Goal: Information Seeking & Learning: Learn about a topic

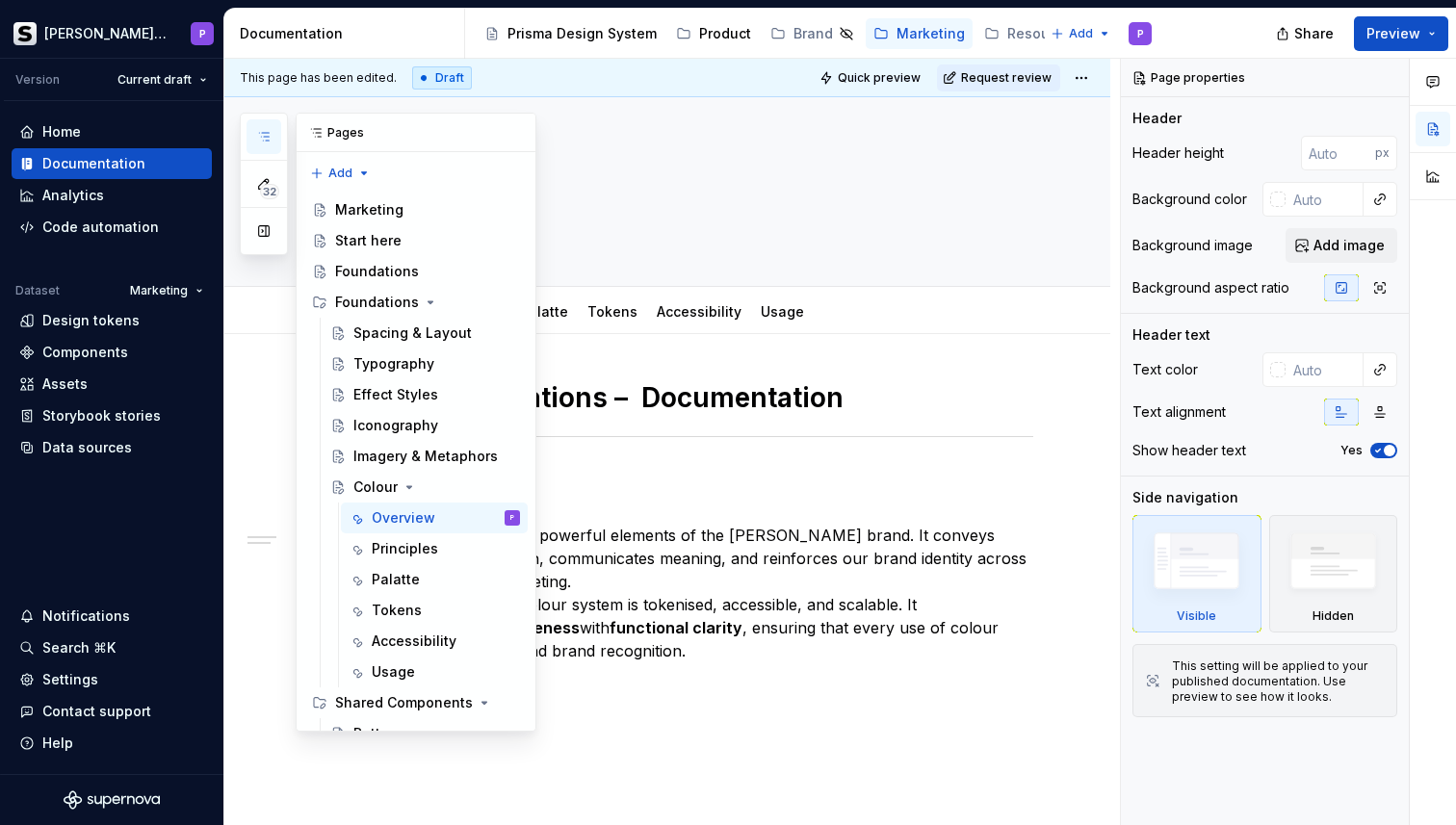
click at [261, 131] on icon "button" at bounding box center [263, 136] width 15 height 15
click at [394, 482] on div "Colour" at bounding box center [375, 486] width 44 height 19
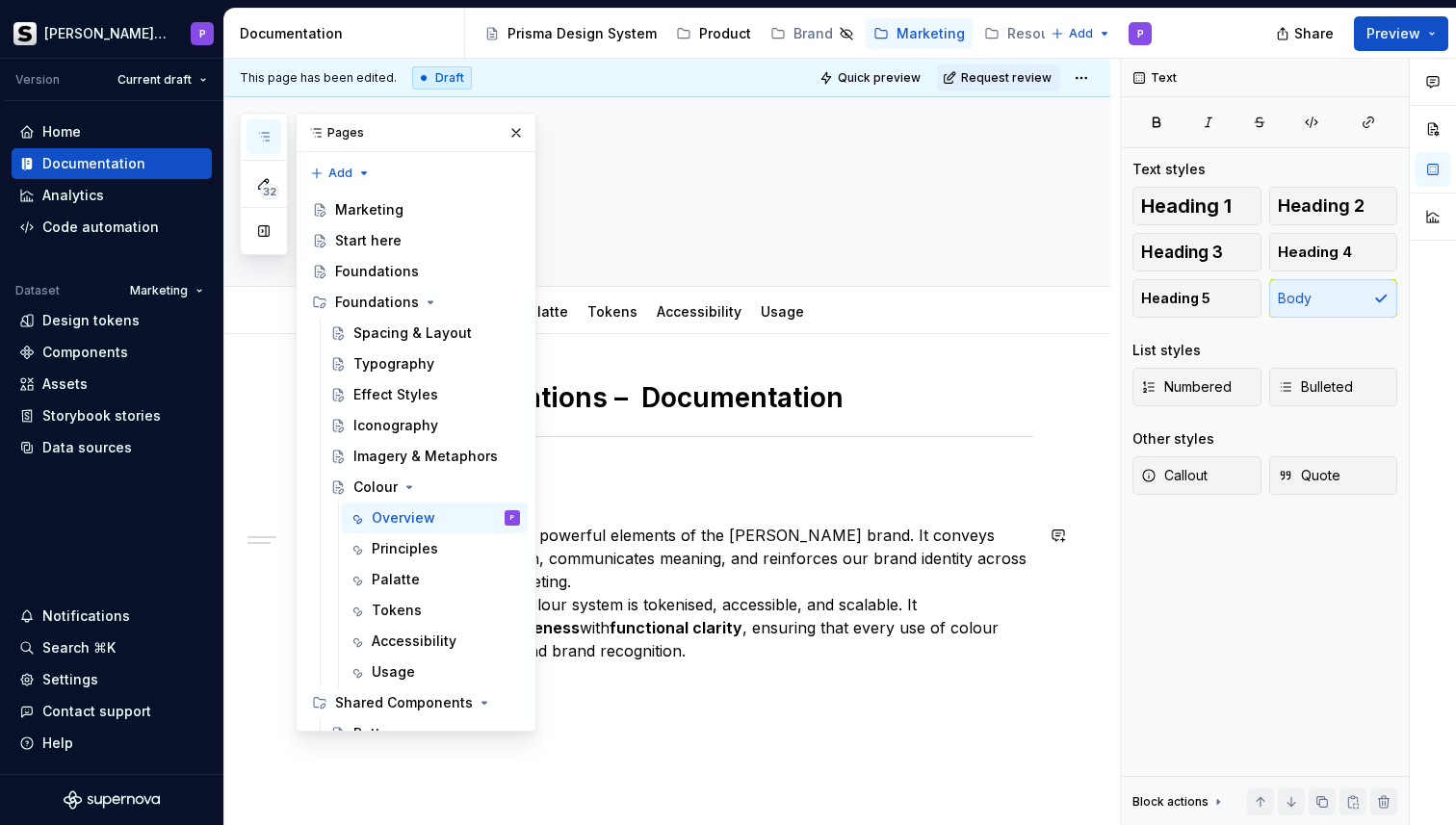
click at [691, 565] on p "Colour is one of the most powerful elements of the [PERSON_NAME] brand. It conv…" at bounding box center [690, 592] width 685 height 139
click at [519, 134] on button "button" at bounding box center [515, 133] width 27 height 27
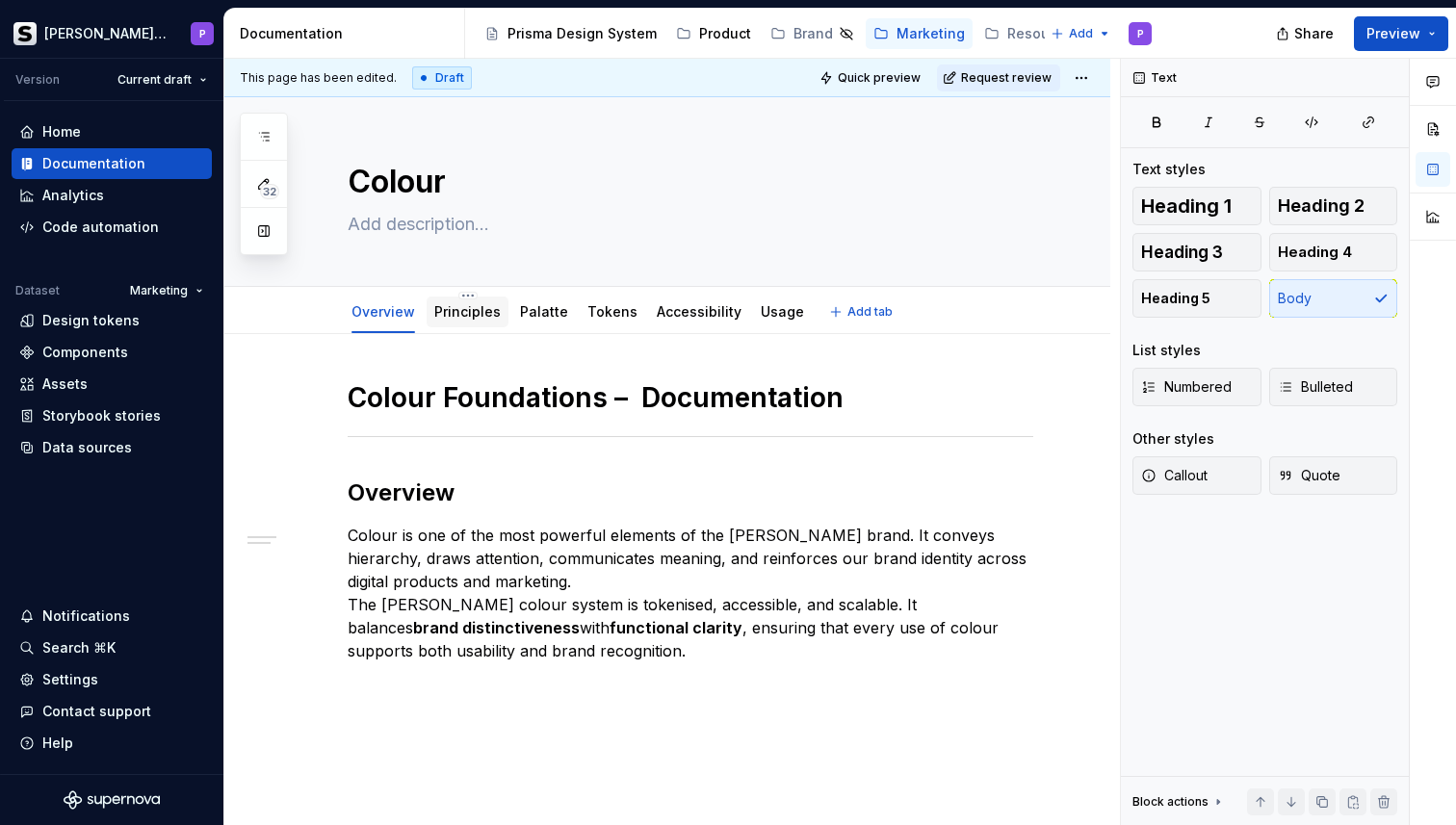
click at [464, 321] on div "Principles" at bounding box center [467, 312] width 67 height 19
click at [458, 313] on link "Principles" at bounding box center [467, 312] width 67 height 16
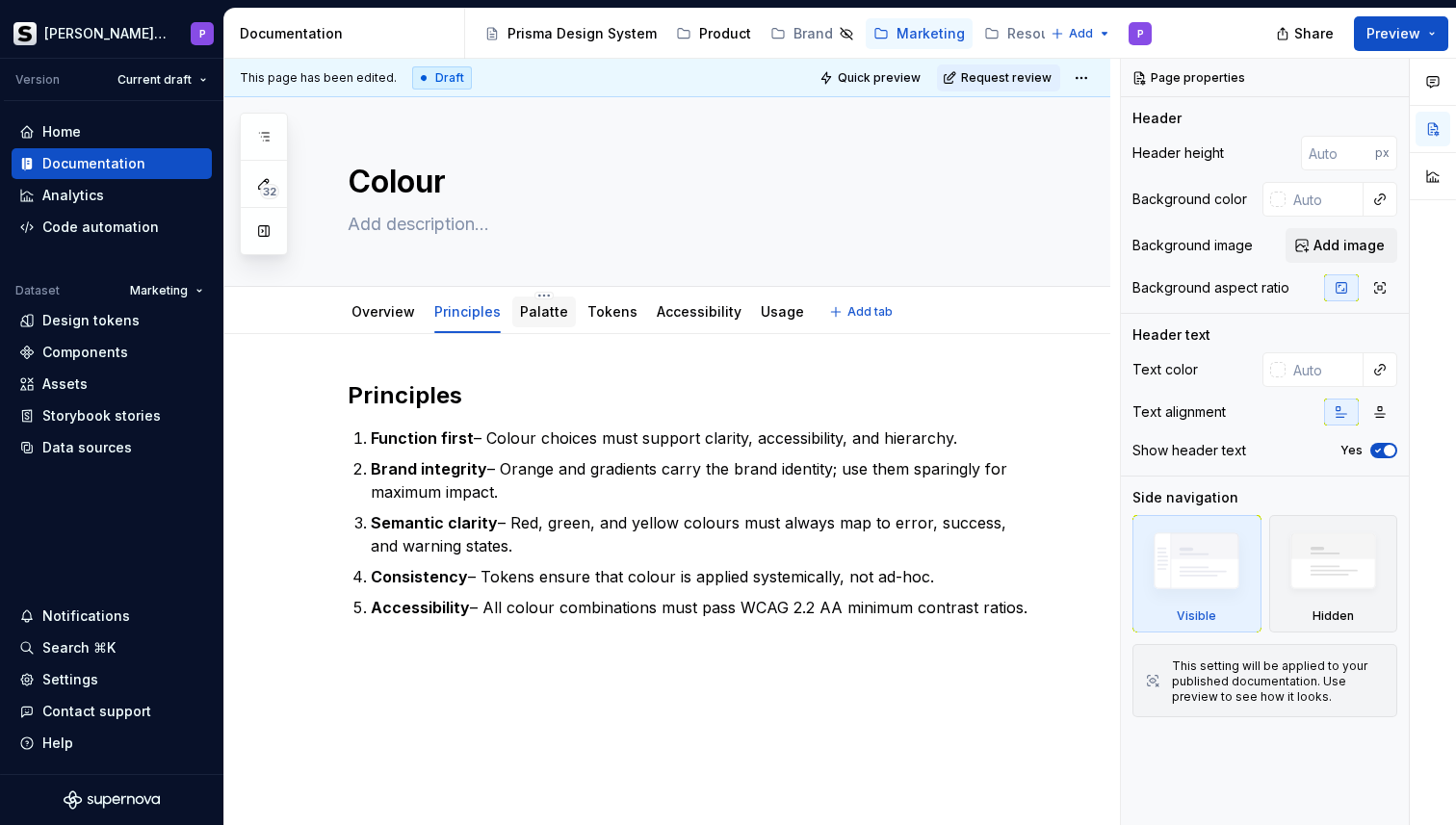
click at [552, 318] on link "Palatte" at bounding box center [544, 312] width 48 height 16
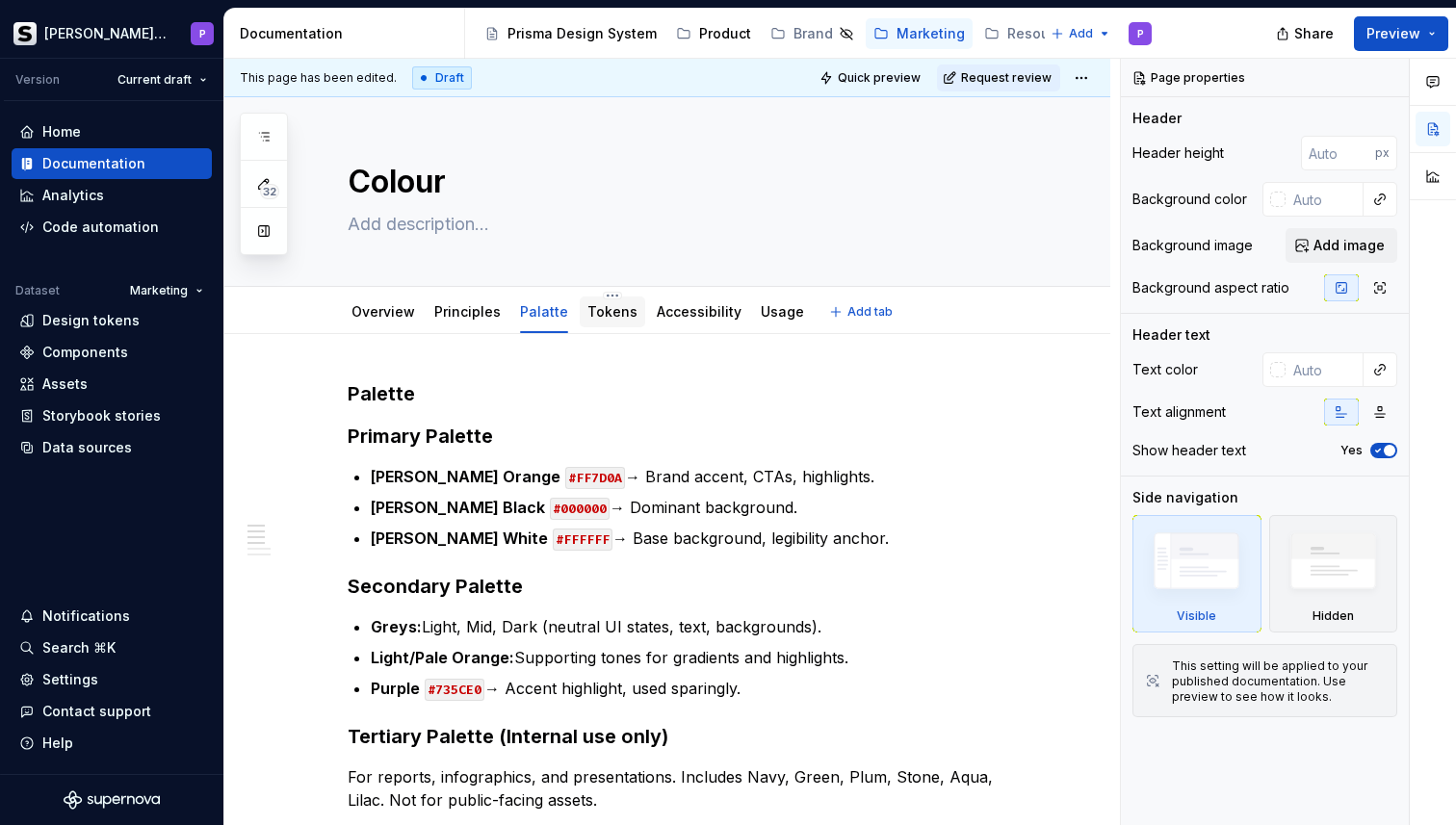
click at [618, 327] on div "Tokens" at bounding box center [612, 312] width 66 height 31
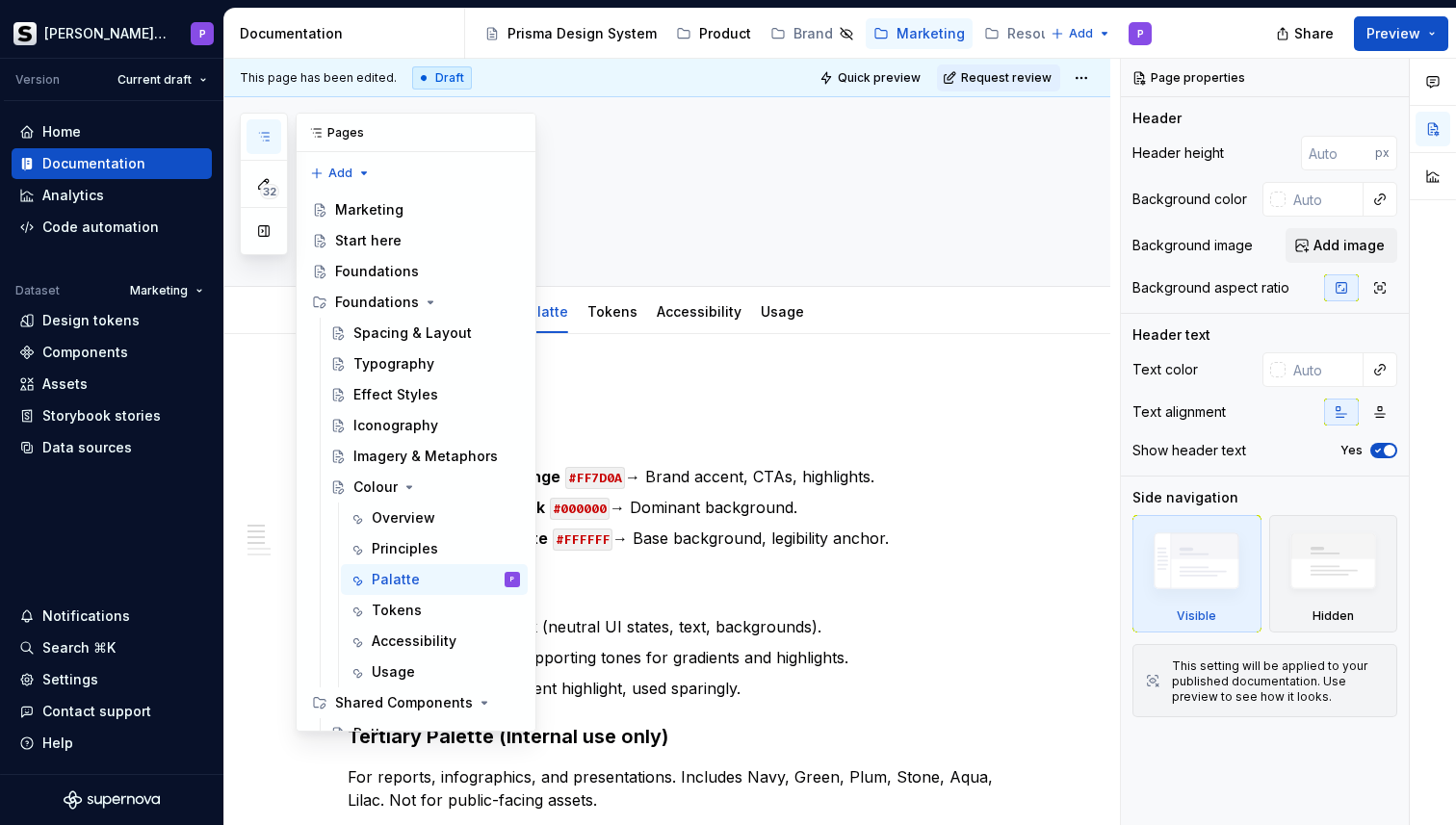
click at [273, 124] on button "button" at bounding box center [264, 137] width 35 height 35
click at [411, 240] on div "Start here" at bounding box center [427, 241] width 185 height 27
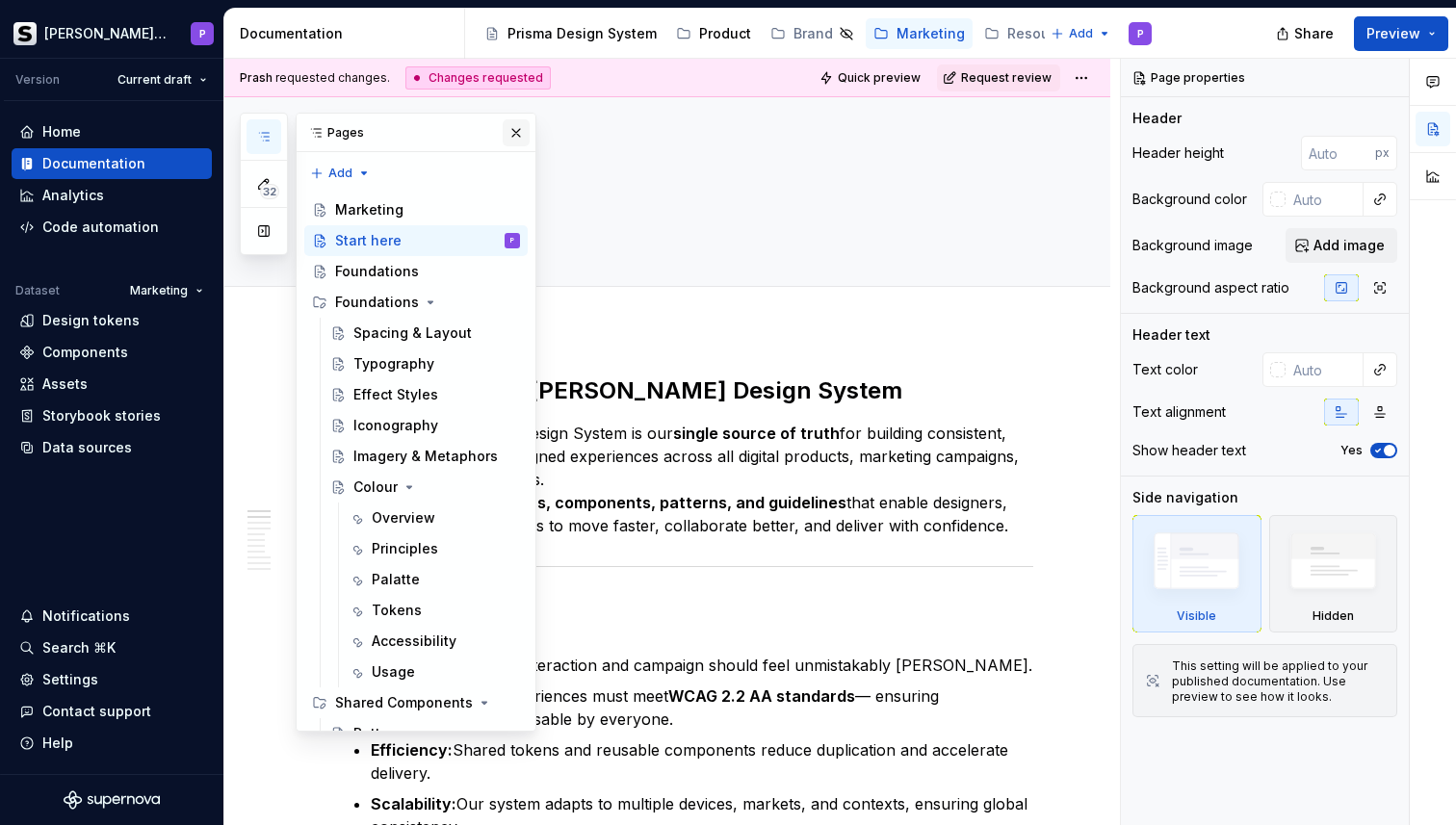
click at [513, 126] on button "button" at bounding box center [515, 133] width 27 height 27
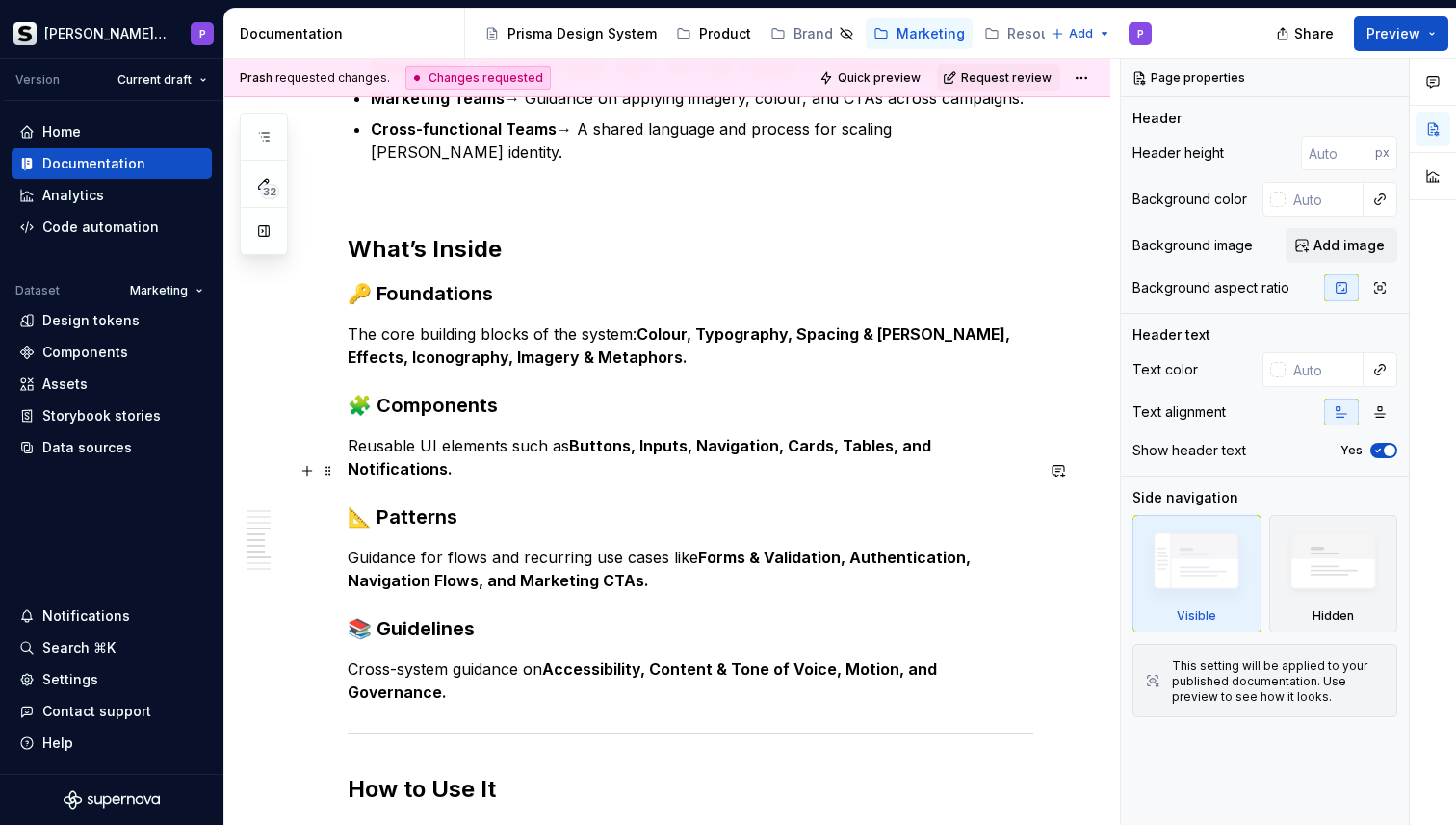
scroll to position [1016, 0]
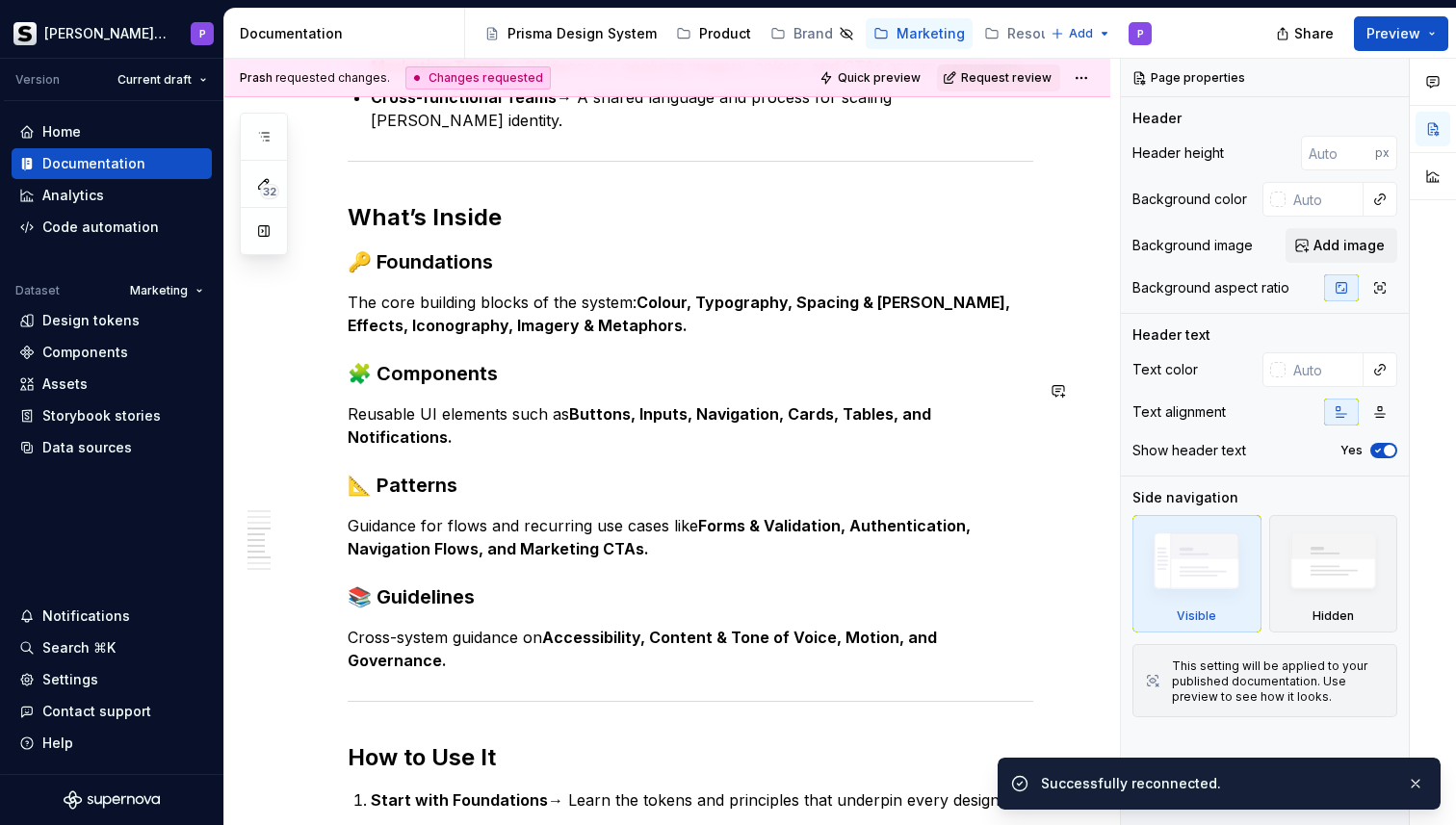
type textarea "*"
